Goal: Find specific page/section: Find specific page/section

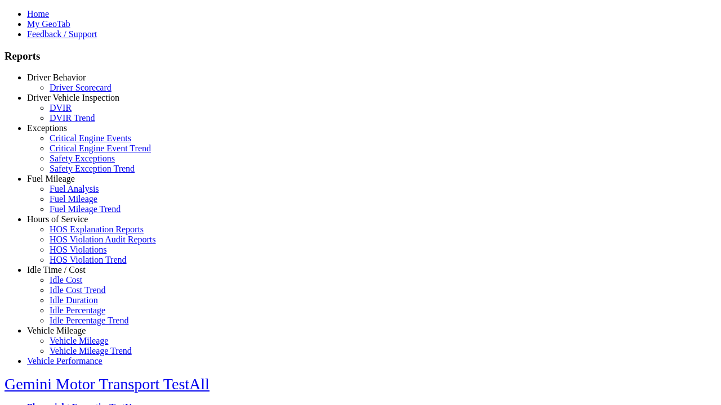
click at [65, 102] on link "Driver Vehicle Inspection" at bounding box center [73, 98] width 92 height 10
click at [71, 113] on link "DVIR" at bounding box center [61, 108] width 22 height 10
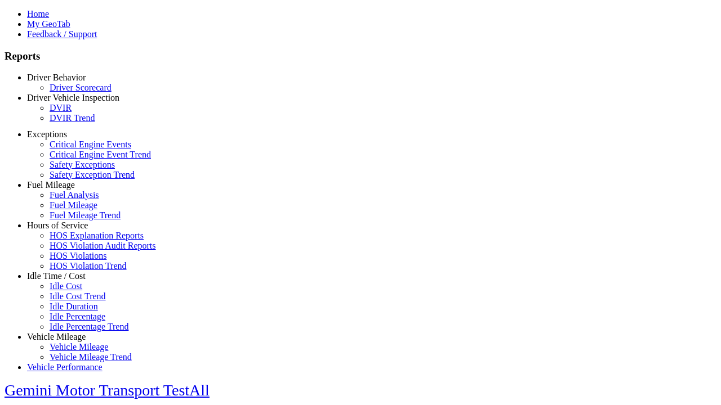
select select "**********"
